Goal: Task Accomplishment & Management: Complete application form

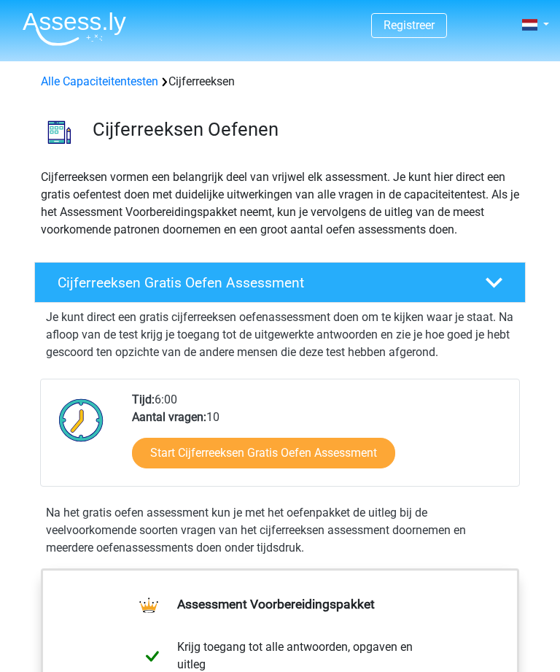
click at [344, 454] on link "Start Cijferreeksen Gratis Oefen Assessment" at bounding box center [263, 453] width 263 height 31
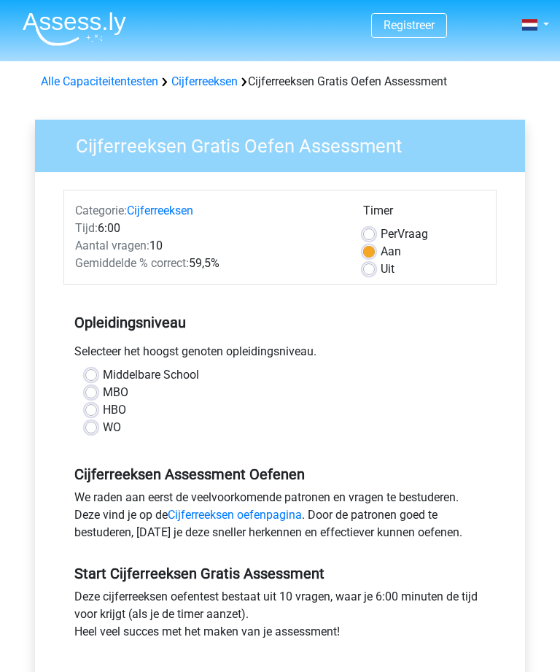
click at [103, 413] on label "HBO" at bounding box center [114, 410] width 23 height 18
click at [92, 413] on input "HBO" at bounding box center [91, 408] width 12 height 15
radio input "true"
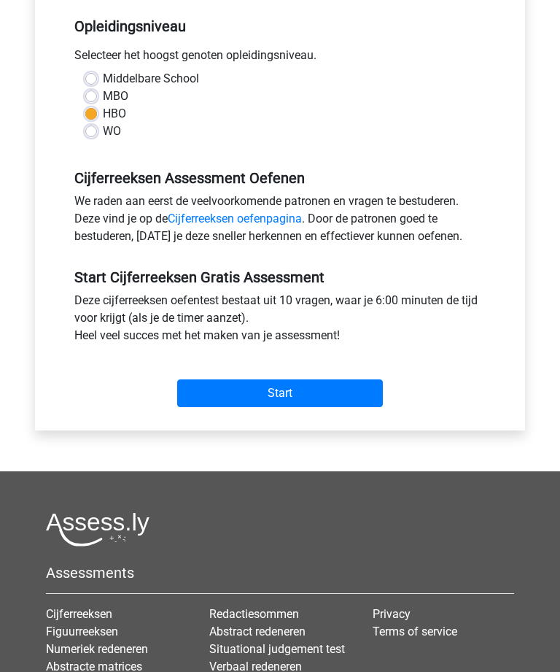
scroll to position [296, 0]
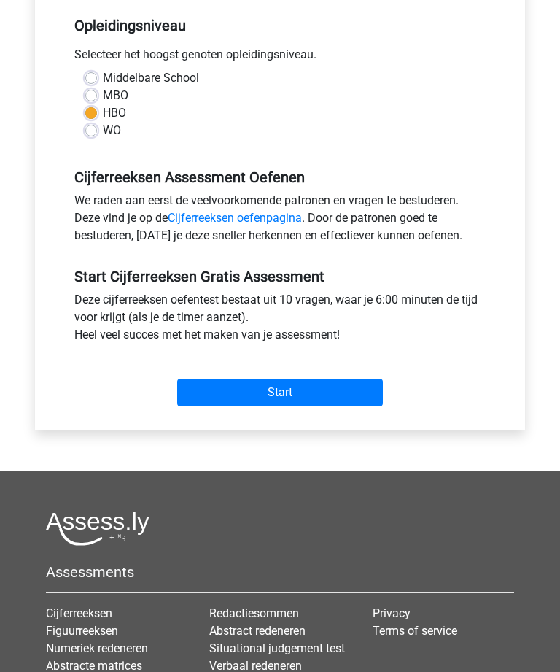
click at [333, 399] on input "Start" at bounding box center [280, 393] width 206 height 28
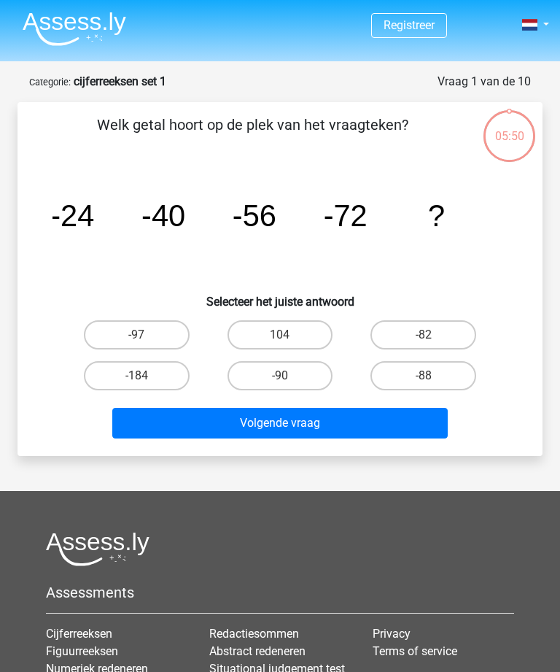
click at [443, 379] on label "-88" at bounding box center [424, 375] width 106 height 29
click at [433, 379] on input "-88" at bounding box center [428, 380] width 9 height 9
radio input "true"
click at [381, 430] on button "Volgende vraag" at bounding box center [279, 423] width 335 height 31
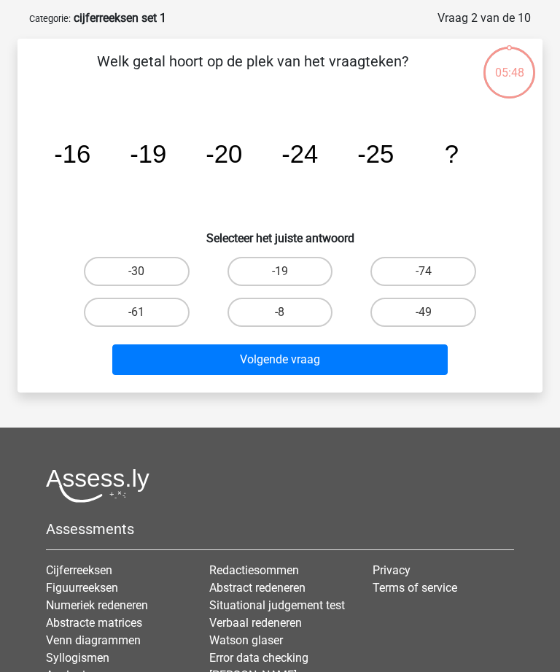
scroll to position [73, 0]
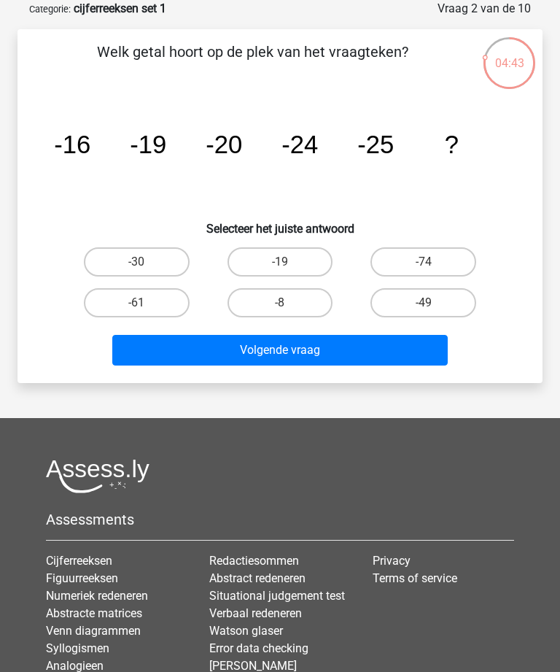
click at [293, 263] on label "-19" at bounding box center [281, 261] width 106 height 29
click at [290, 263] on input "-19" at bounding box center [284, 266] width 9 height 9
radio input "true"
click at [155, 267] on label "-30" at bounding box center [137, 261] width 106 height 29
click at [146, 267] on input "-30" at bounding box center [140, 266] width 9 height 9
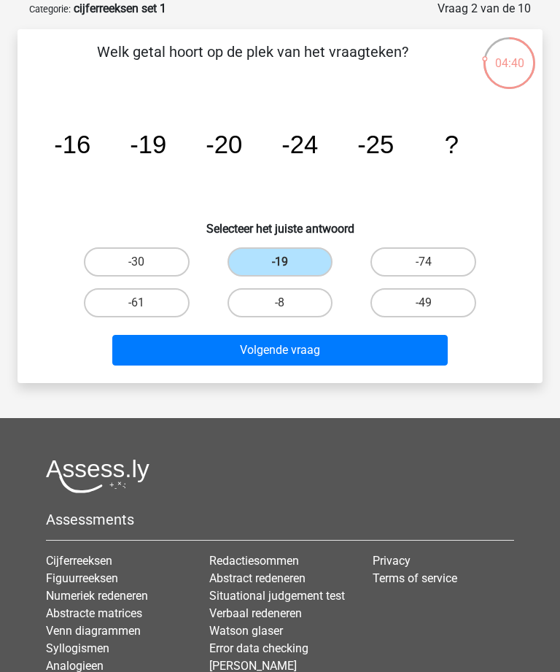
radio input "true"
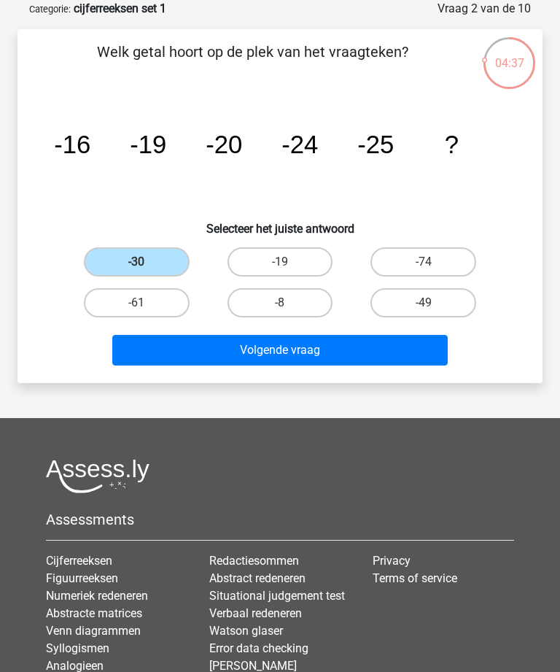
click at [284, 357] on button "Volgende vraag" at bounding box center [279, 350] width 335 height 31
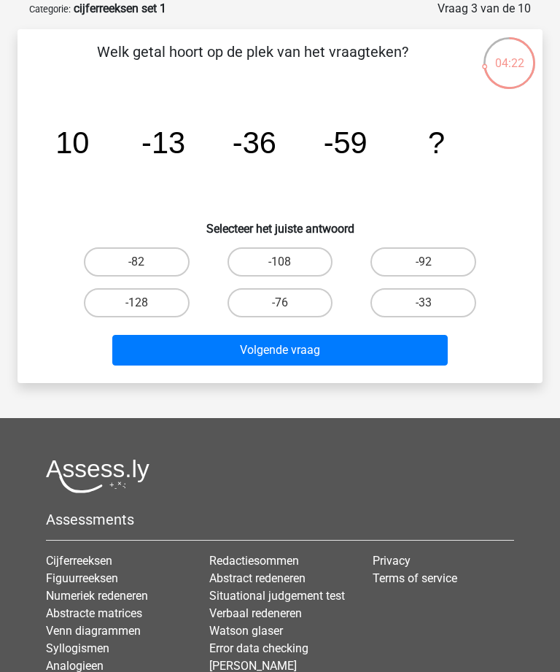
click at [146, 265] on input "-82" at bounding box center [140, 266] width 9 height 9
radio input "true"
click at [322, 358] on button "Volgende vraag" at bounding box center [279, 350] width 335 height 31
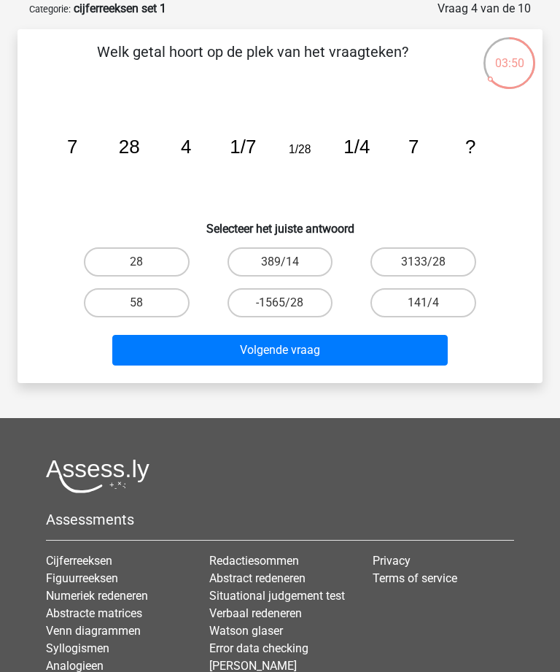
click at [155, 262] on label "28" at bounding box center [137, 261] width 106 height 29
click at [146, 262] on input "28" at bounding box center [140, 266] width 9 height 9
radio input "true"
click at [306, 351] on button "Volgende vraag" at bounding box center [279, 350] width 335 height 31
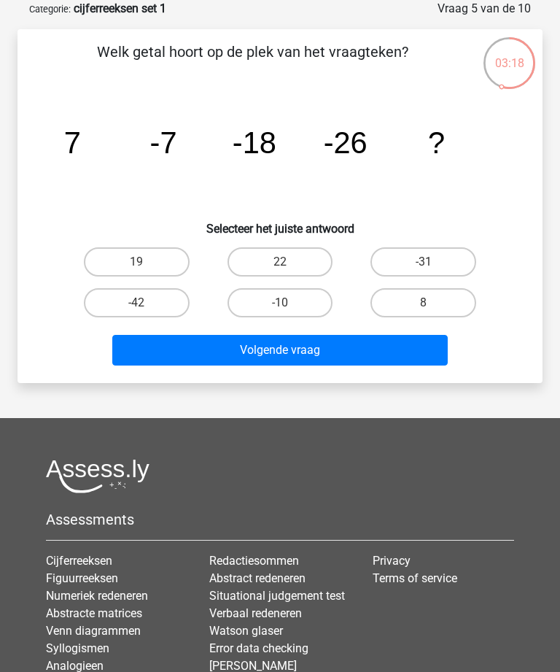
click at [421, 267] on label "-31" at bounding box center [424, 261] width 106 height 29
click at [424, 267] on input "-31" at bounding box center [428, 266] width 9 height 9
radio input "true"
click at [302, 354] on button "Volgende vraag" at bounding box center [279, 350] width 335 height 31
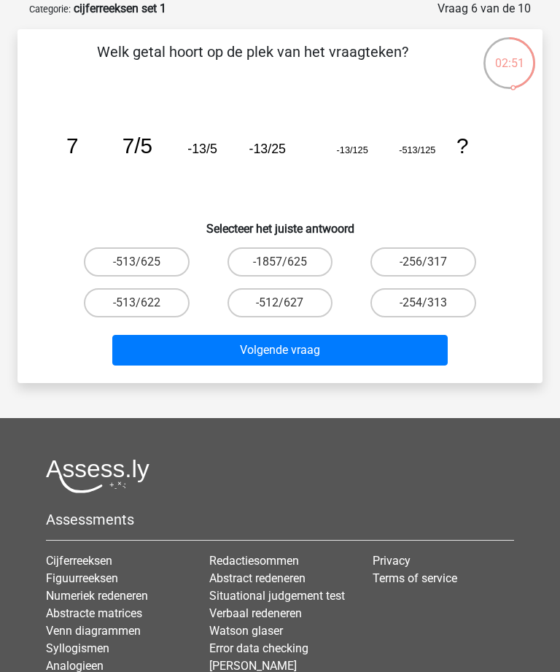
click at [298, 262] on label "-1857/625" at bounding box center [281, 261] width 106 height 29
click at [290, 262] on input "-1857/625" at bounding box center [284, 266] width 9 height 9
radio input "true"
click at [291, 358] on button "Volgende vraag" at bounding box center [279, 350] width 335 height 31
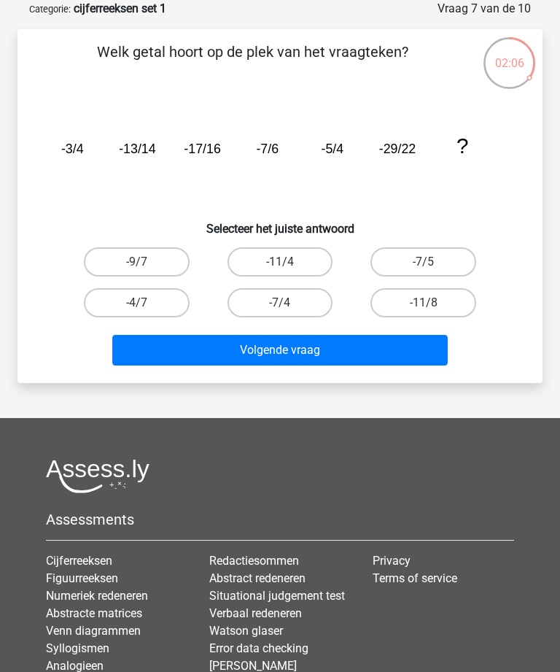
click at [298, 264] on label "-11/4" at bounding box center [281, 261] width 106 height 29
click at [290, 264] on input "-11/4" at bounding box center [284, 266] width 9 height 9
radio input "true"
click at [319, 358] on button "Volgende vraag" at bounding box center [279, 350] width 335 height 31
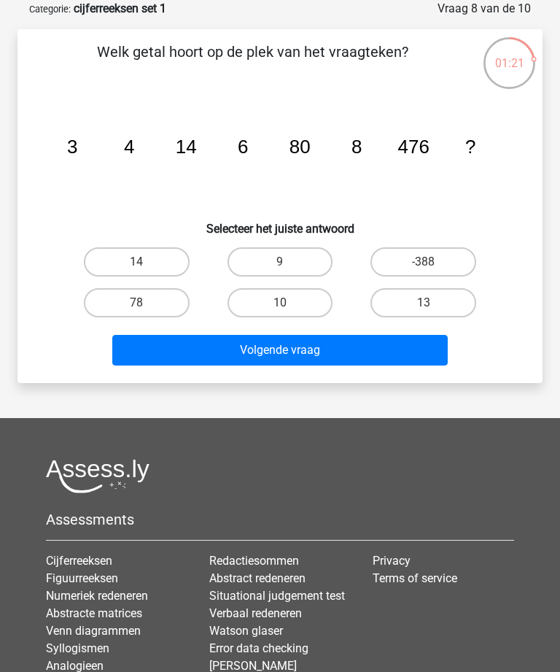
click at [300, 306] on label "10" at bounding box center [281, 302] width 106 height 29
click at [290, 306] on input "10" at bounding box center [284, 307] width 9 height 9
radio input "true"
click at [317, 357] on button "Volgende vraag" at bounding box center [279, 350] width 335 height 31
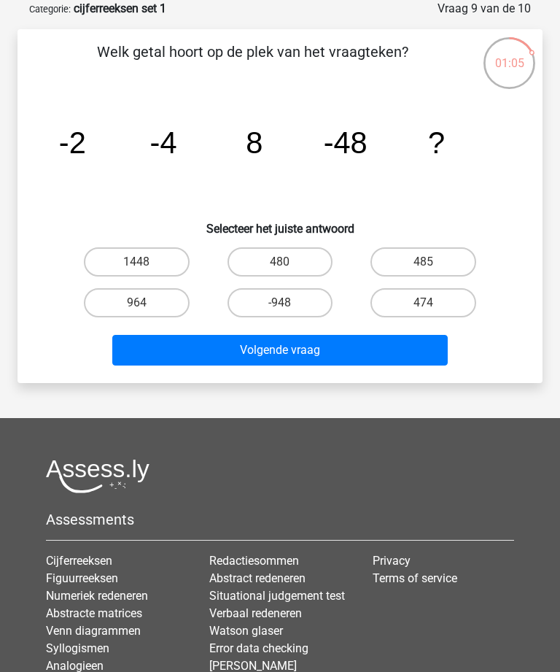
click at [288, 263] on input "480" at bounding box center [284, 266] width 9 height 9
radio input "true"
click at [346, 363] on button "Volgende vraag" at bounding box center [279, 350] width 335 height 31
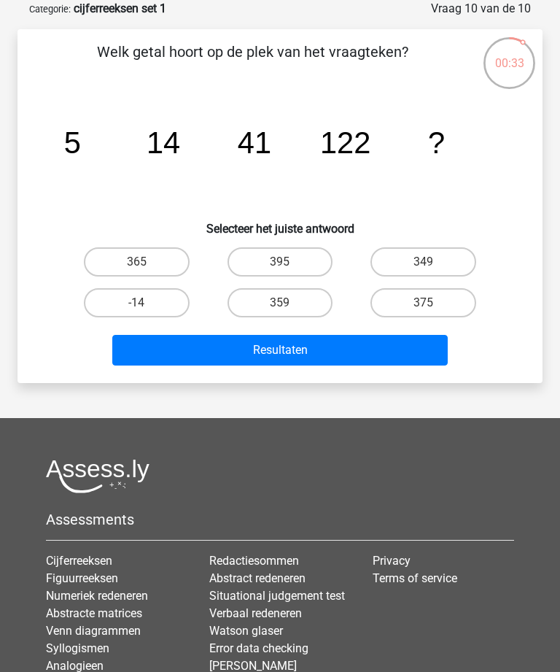
click at [146, 266] on input "365" at bounding box center [140, 266] width 9 height 9
radio input "true"
click at [319, 356] on button "Resultaten" at bounding box center [279, 350] width 335 height 31
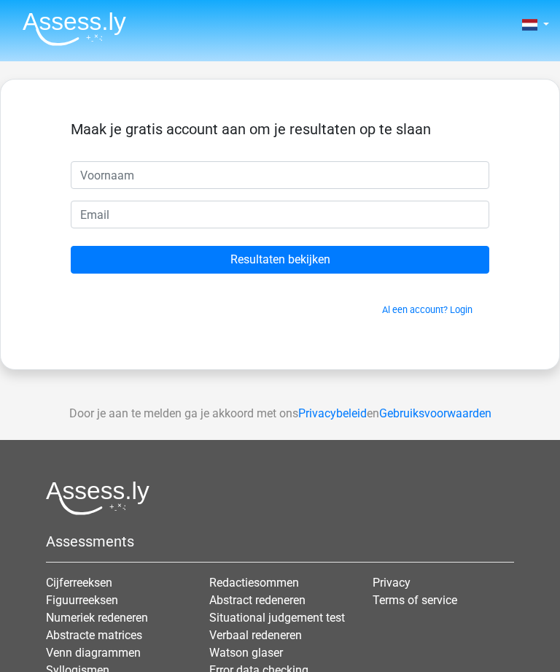
click at [333, 257] on input "Resultaten bekijken" at bounding box center [280, 260] width 419 height 28
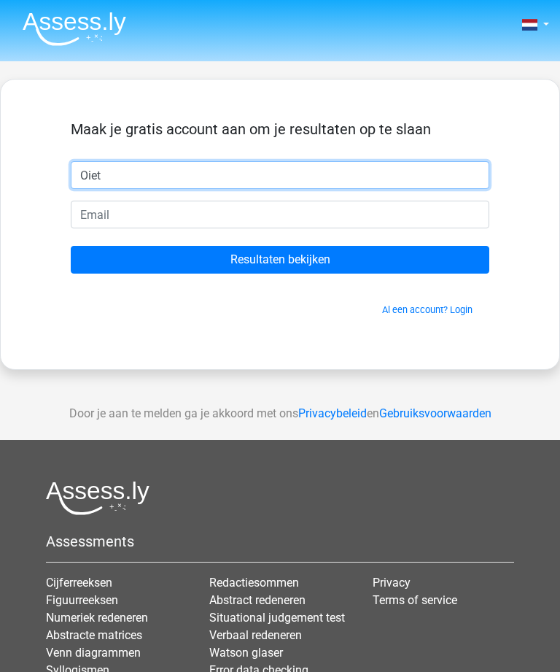
type input "Oiet"
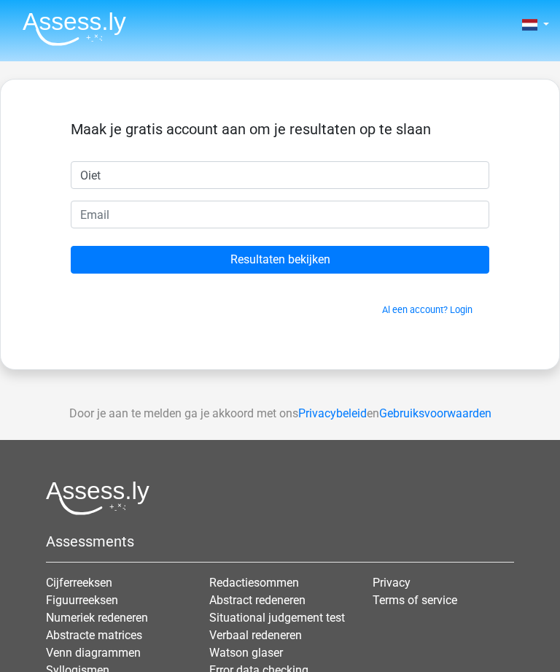
click at [374, 257] on input "Resultaten bekijken" at bounding box center [280, 260] width 419 height 28
